Goal: Find contact information: Find contact information

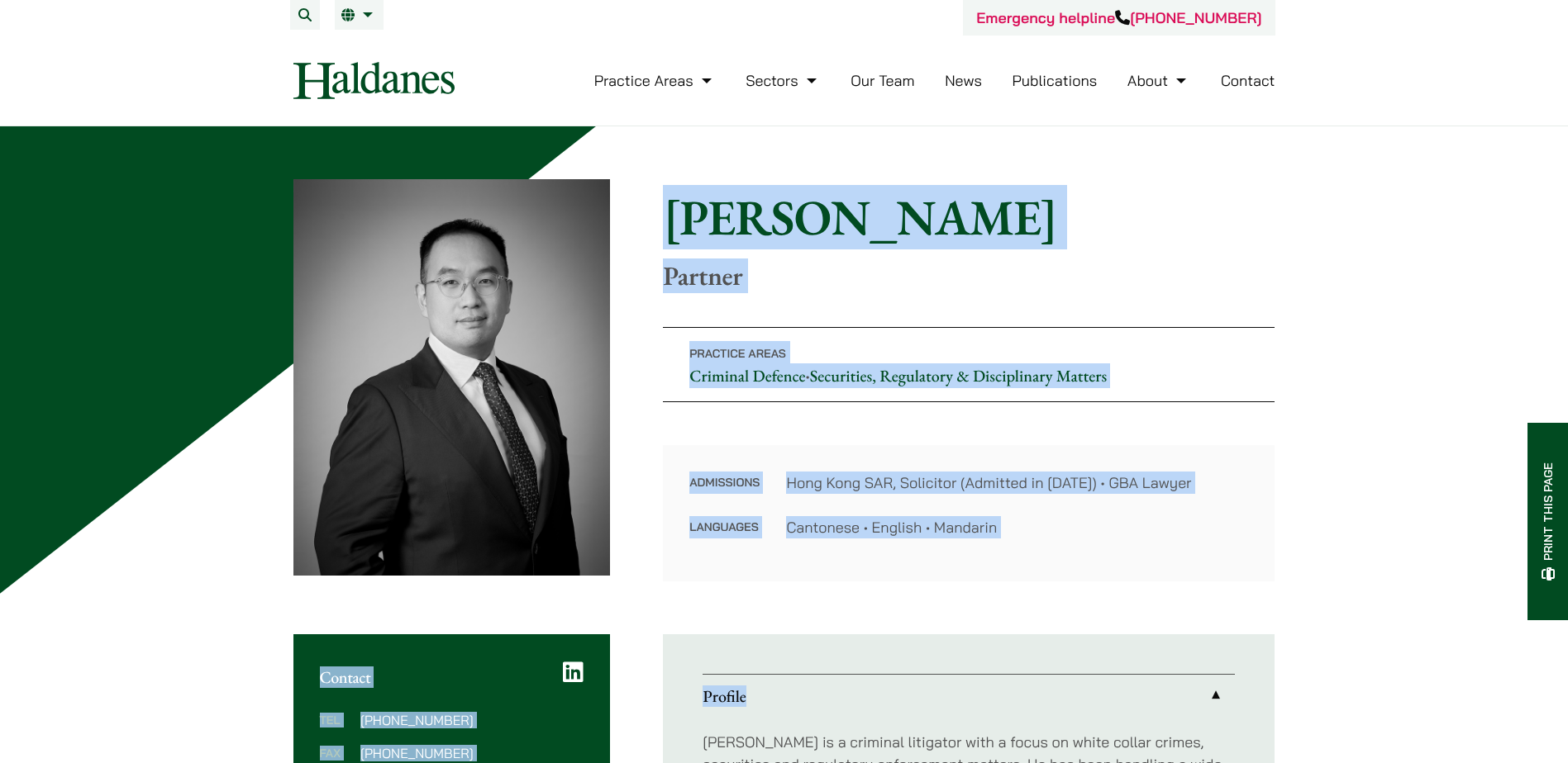
drag, startPoint x: 668, startPoint y: 227, endPoint x: 1074, endPoint y: 582, distance: 539.3
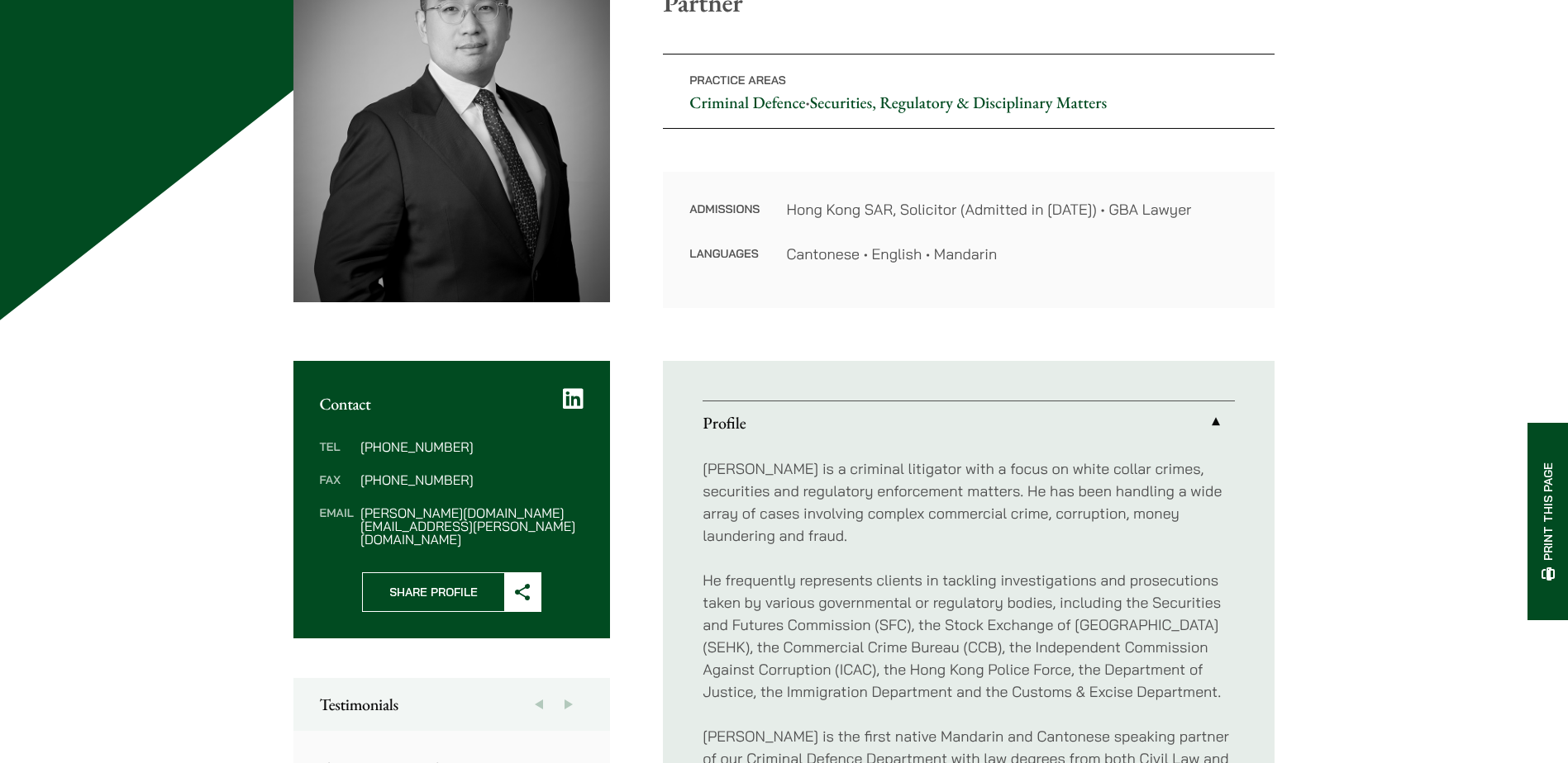
scroll to position [83, 0]
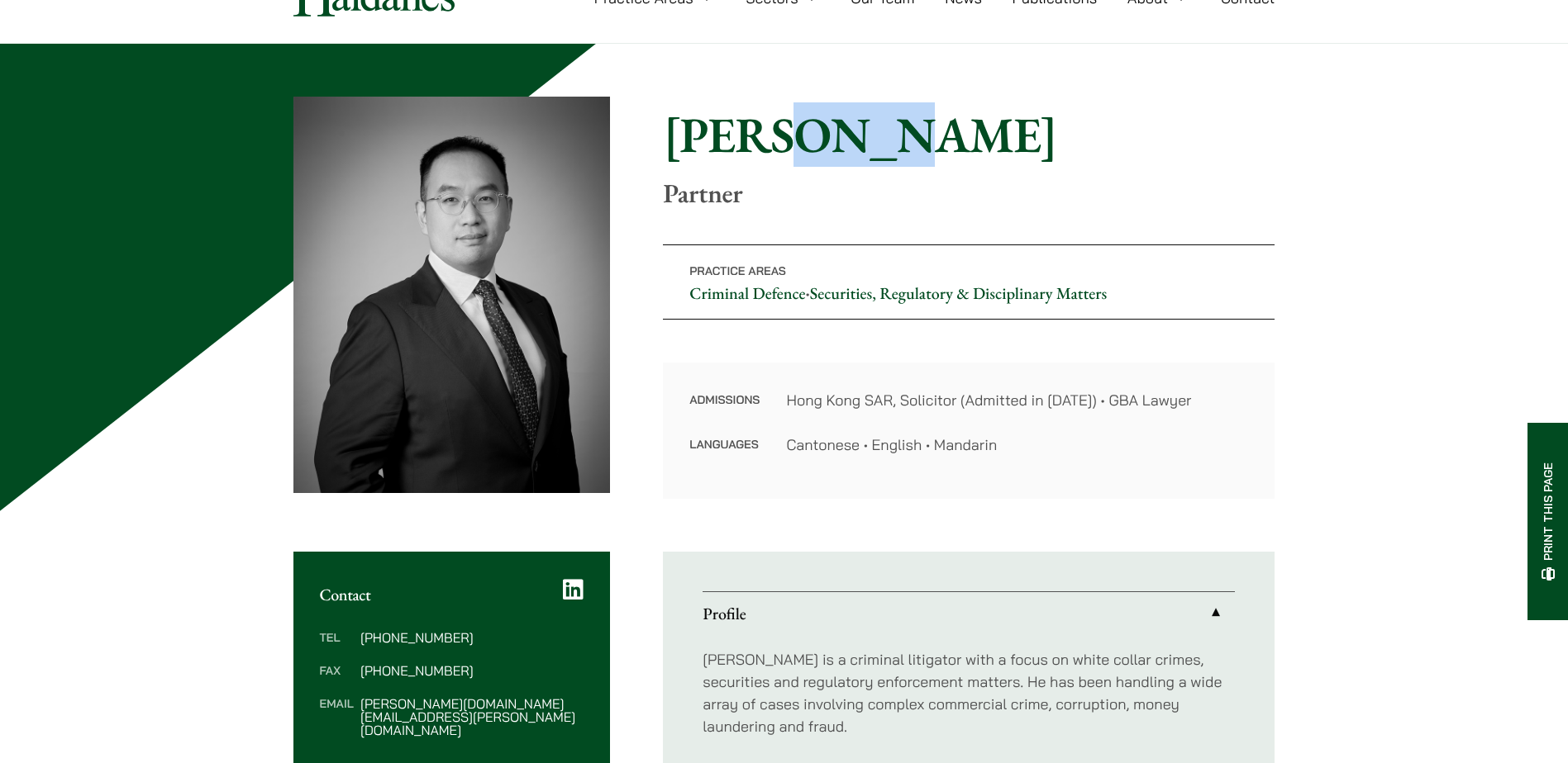
drag, startPoint x: 769, startPoint y: 135, endPoint x: 880, endPoint y: 132, distance: 111.0
click at [880, 132] on h1 "[PERSON_NAME]" at bounding box center [968, 135] width 611 height 60
drag, startPoint x: 880, startPoint y: 132, endPoint x: 867, endPoint y: 138, distance: 14.3
click at [867, 138] on h1 "[PERSON_NAME]" at bounding box center [968, 135] width 611 height 60
click at [867, 139] on h1 "[PERSON_NAME]" at bounding box center [968, 135] width 611 height 60
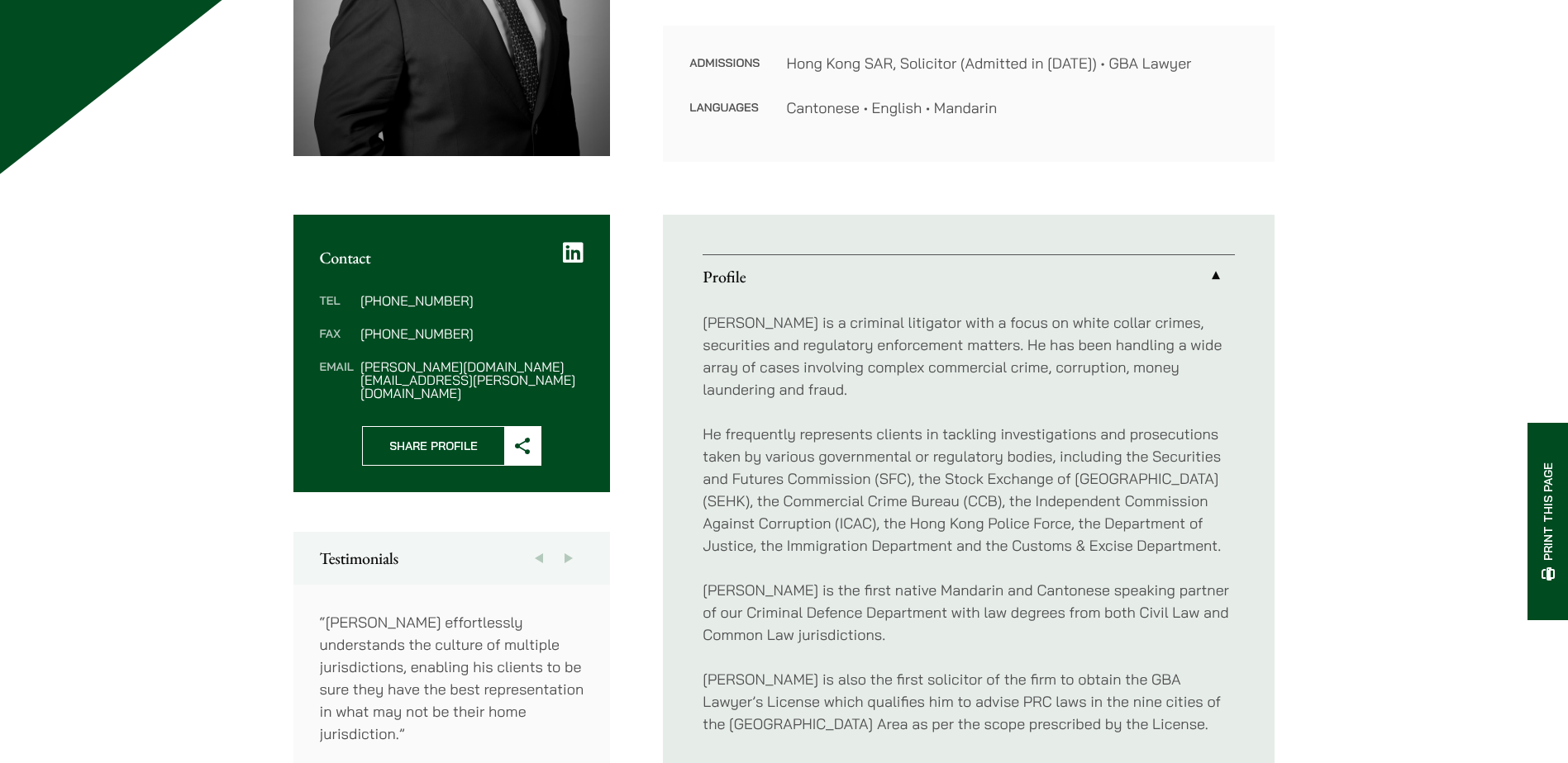
scroll to position [413, 0]
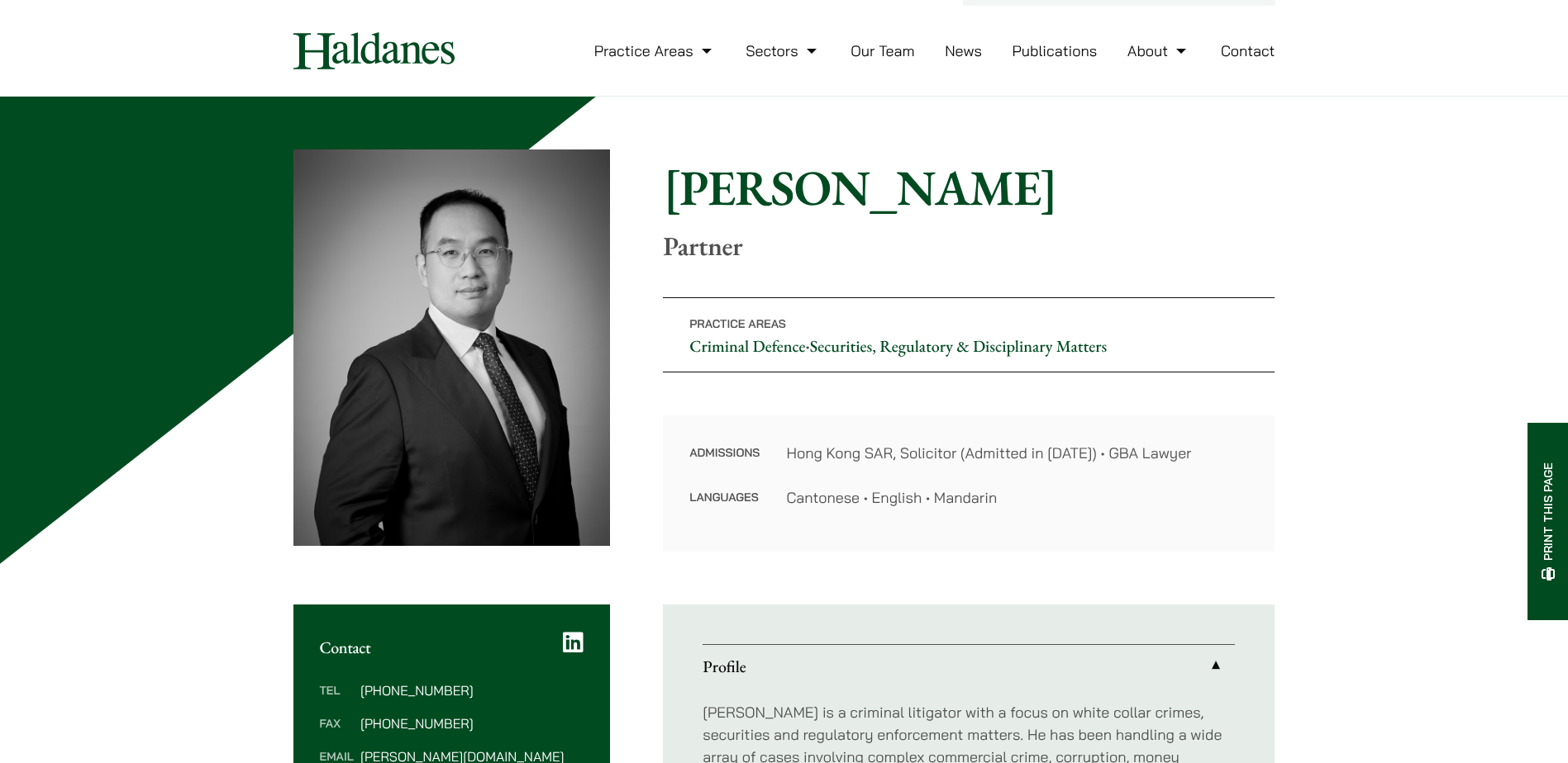
scroll to position [0, 0]
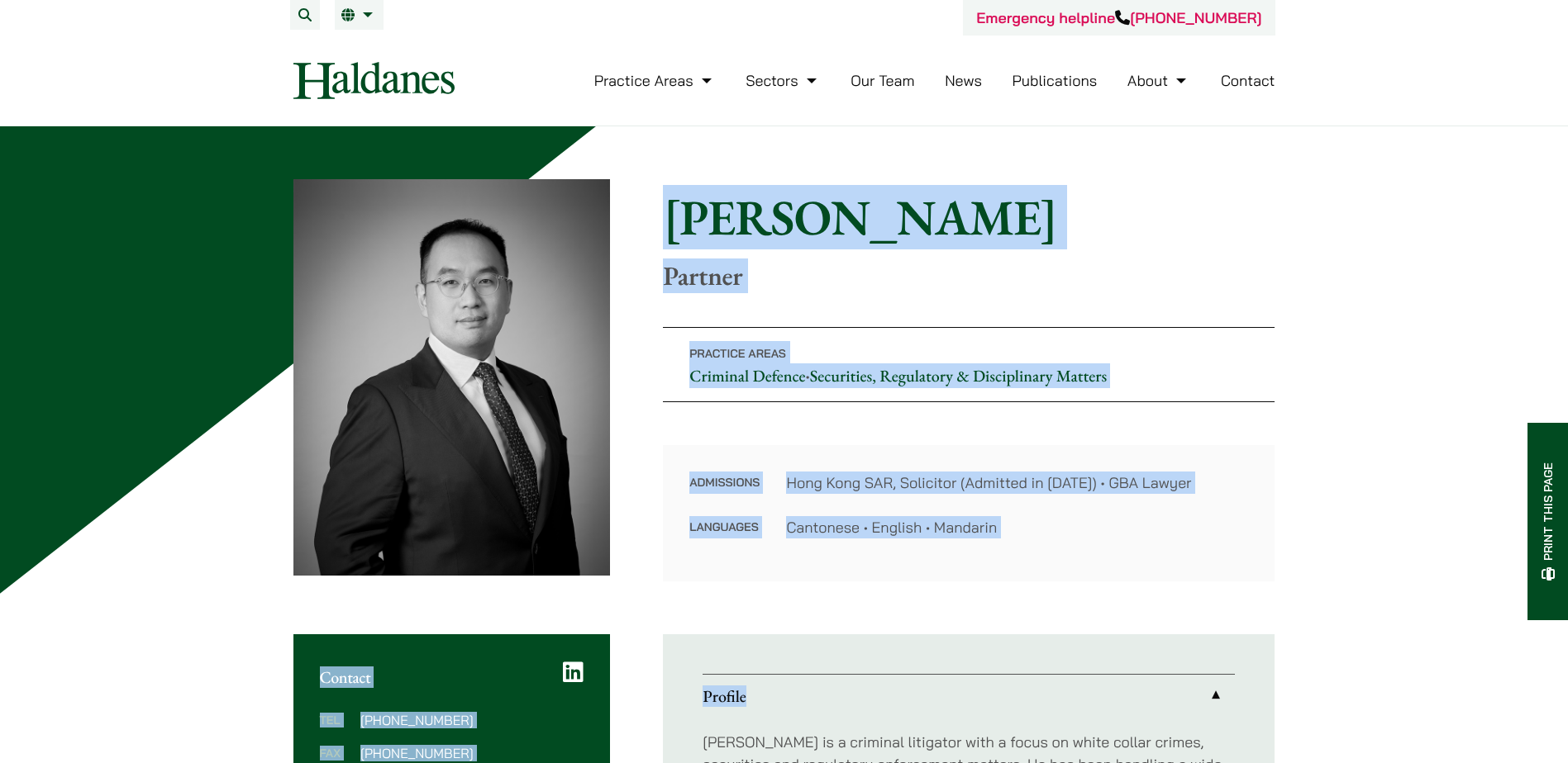
drag, startPoint x: 666, startPoint y: 218, endPoint x: 1264, endPoint y: 582, distance: 700.1
drag, startPoint x: 1264, startPoint y: 582, endPoint x: 1299, endPoint y: 584, distance: 35.1
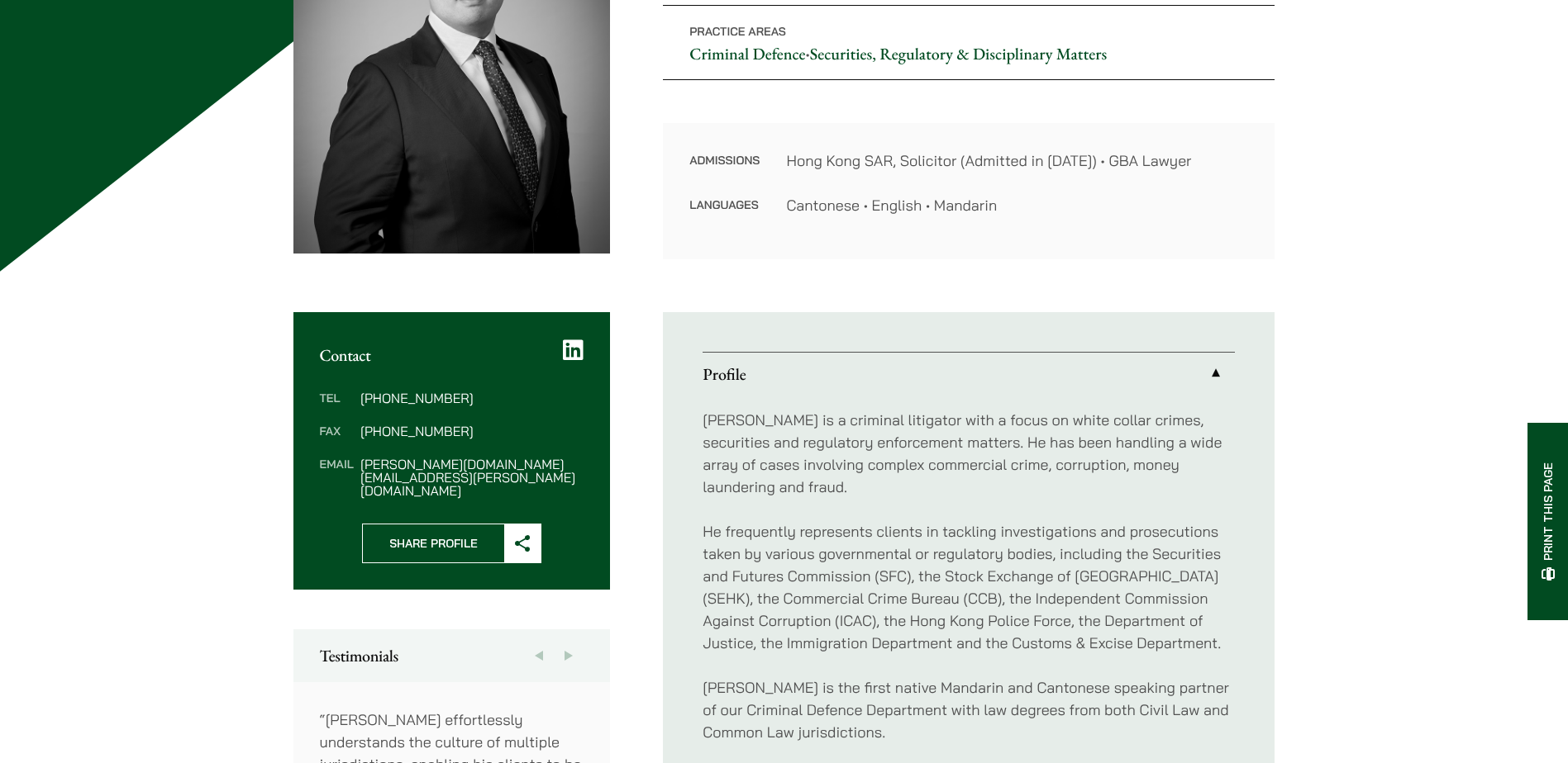
scroll to position [330, 0]
